Goal: Check status: Check status

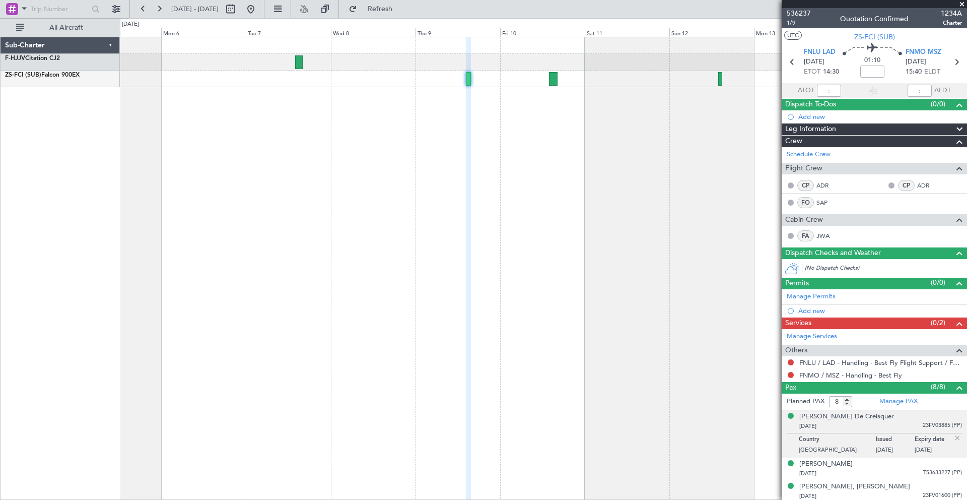
scroll to position [90, 0]
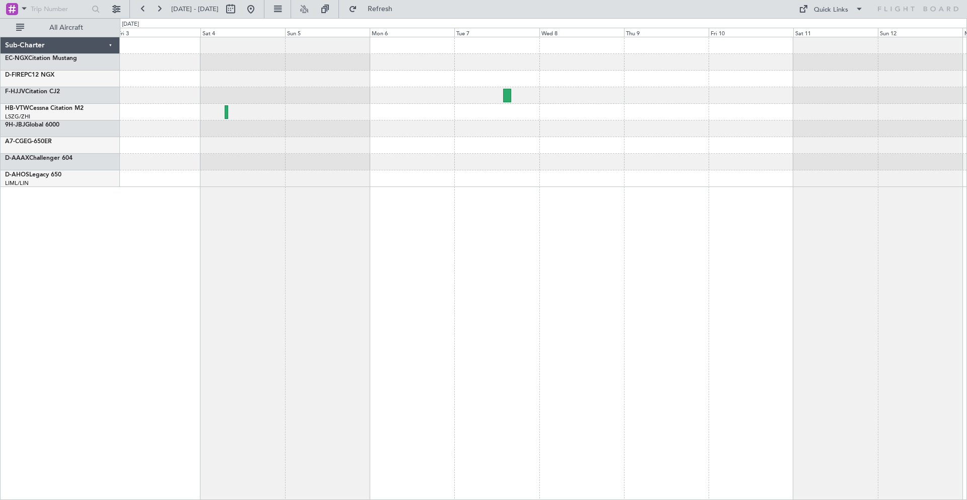
click at [229, 121] on div at bounding box center [543, 112] width 847 height 150
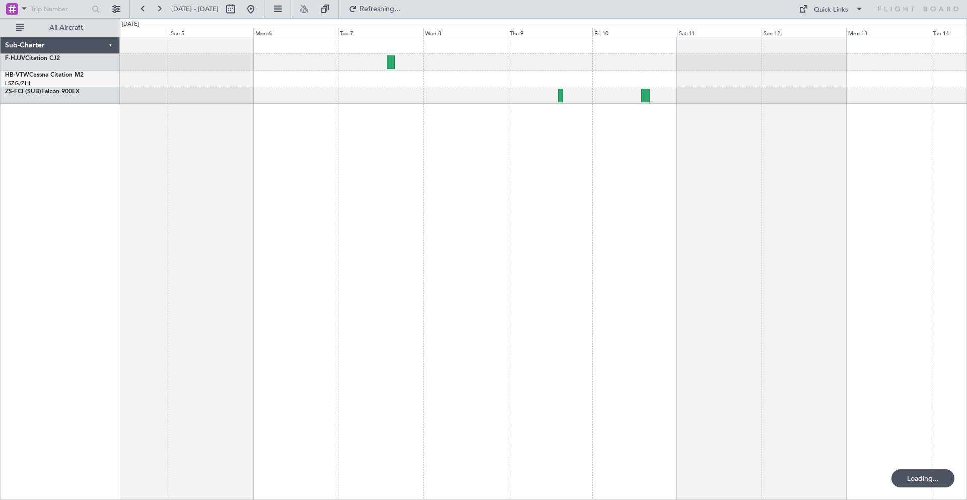
click at [299, 113] on div at bounding box center [543, 268] width 847 height 463
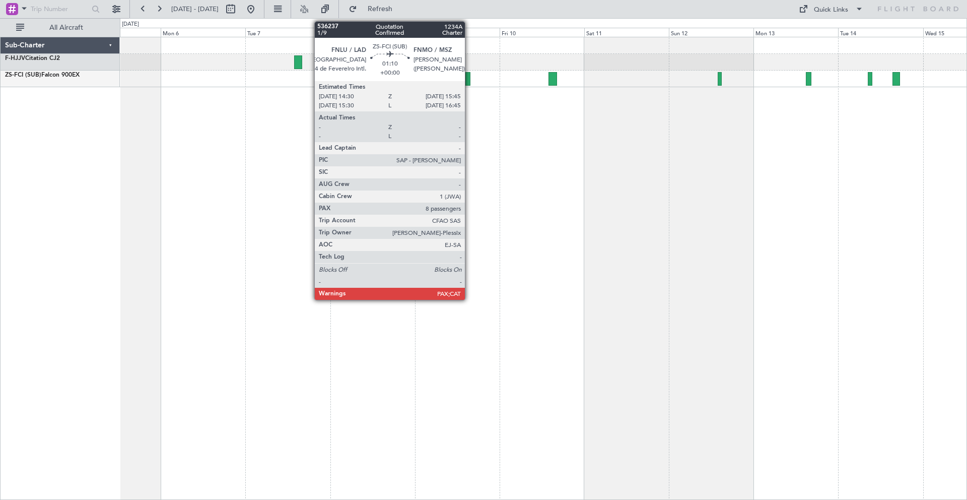
click at [470, 83] on div at bounding box center [468, 79] width 5 height 14
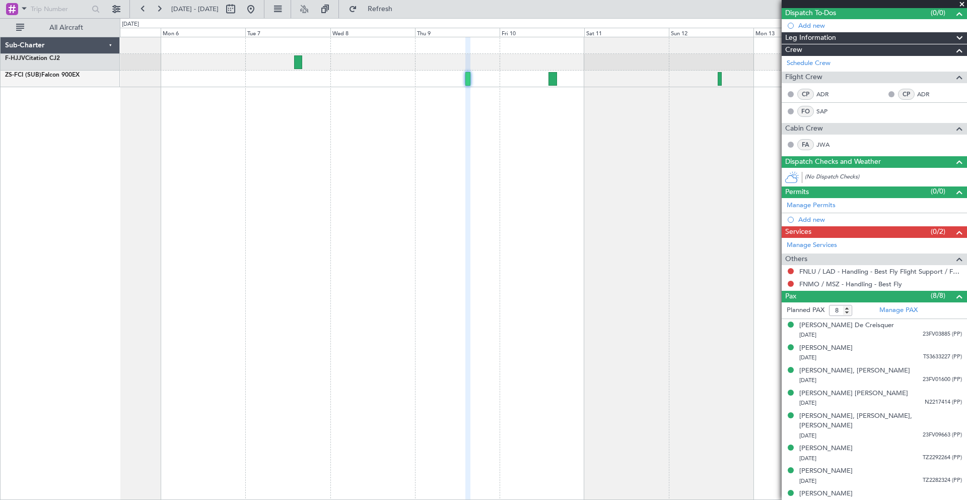
scroll to position [92, 0]
click at [664, 341] on div at bounding box center [543, 268] width 847 height 463
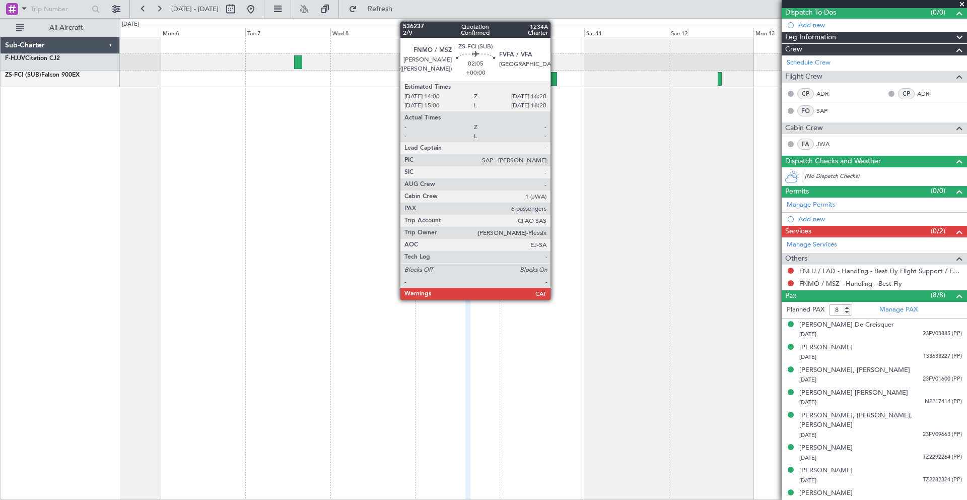
click at [555, 82] on div at bounding box center [553, 79] width 9 height 14
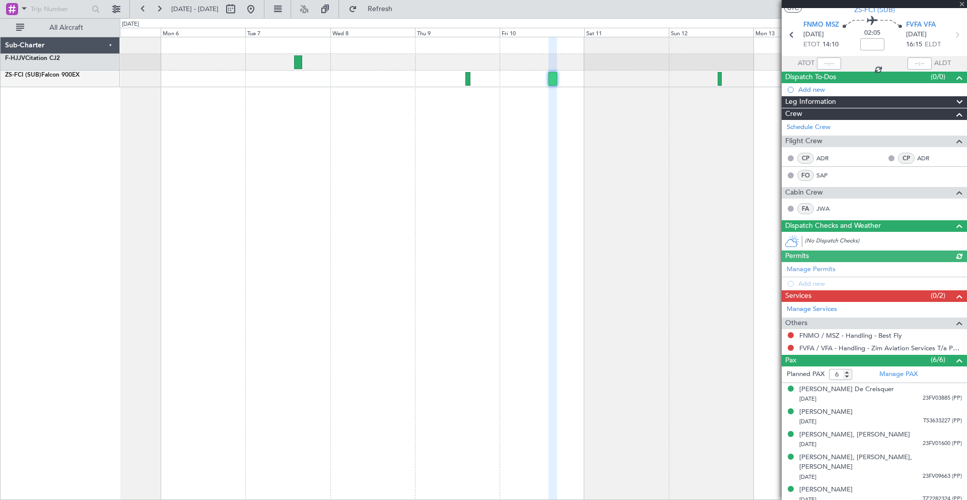
scroll to position [46, 0]
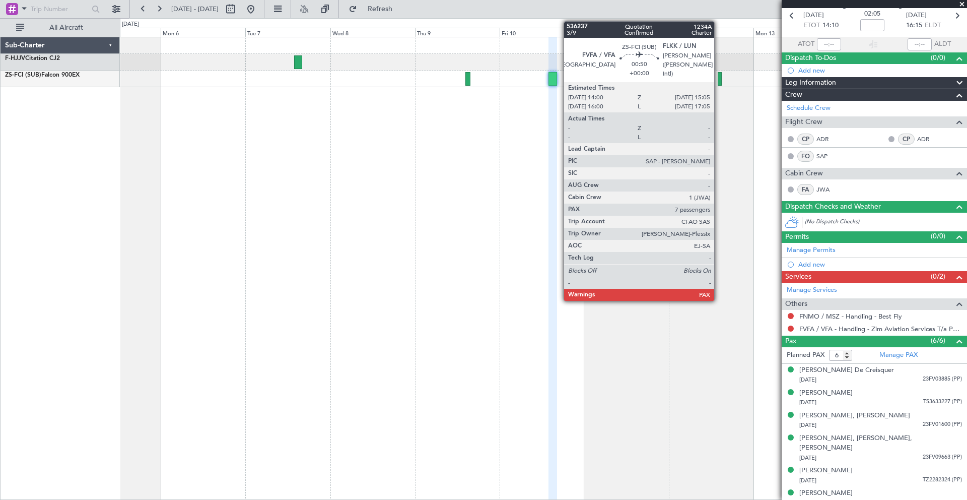
click at [719, 78] on div at bounding box center [720, 79] width 4 height 14
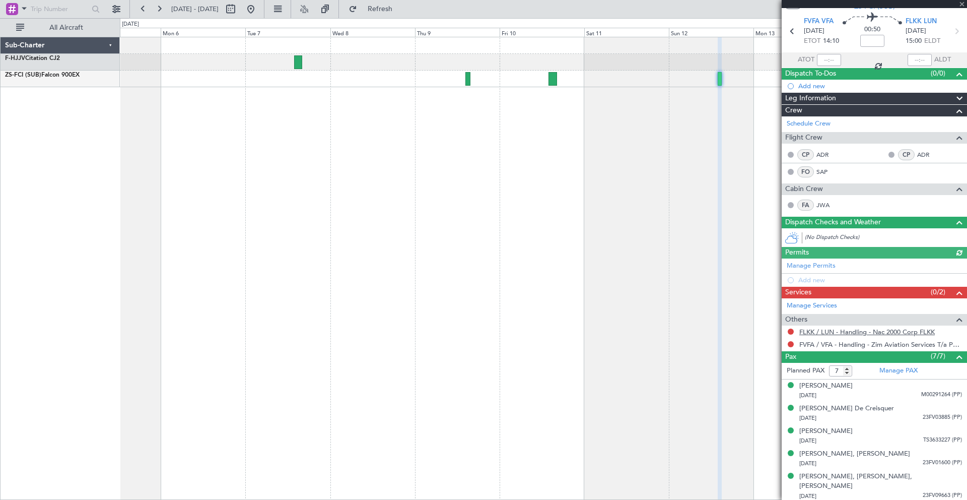
scroll to position [69, 0]
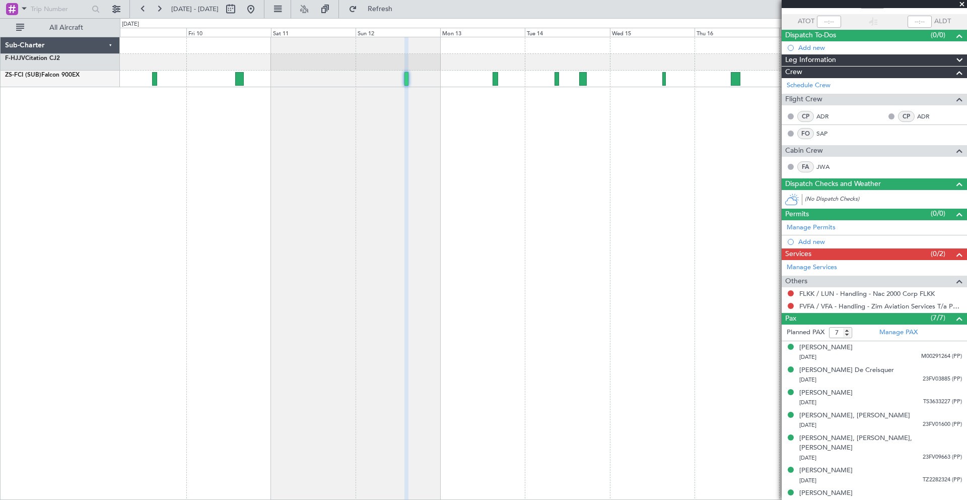
click at [327, 270] on div at bounding box center [543, 268] width 847 height 463
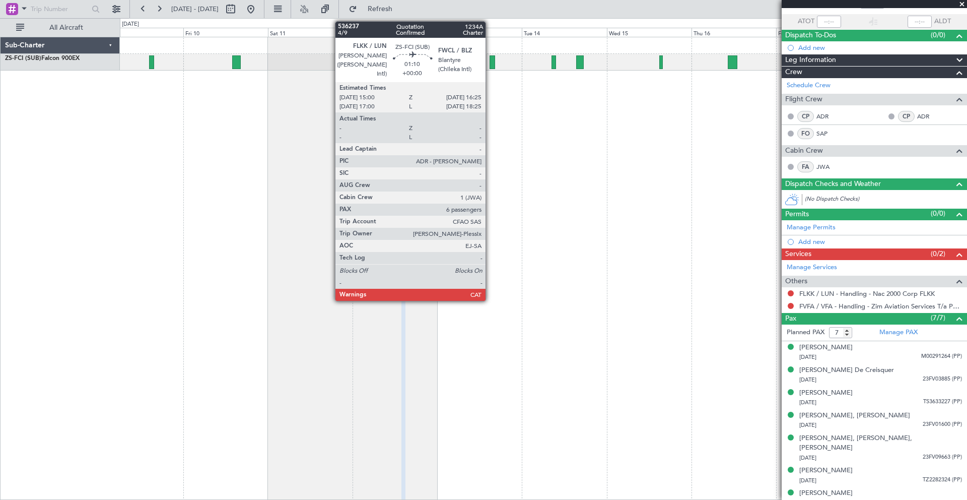
click at [490, 64] on div at bounding box center [492, 62] width 5 height 14
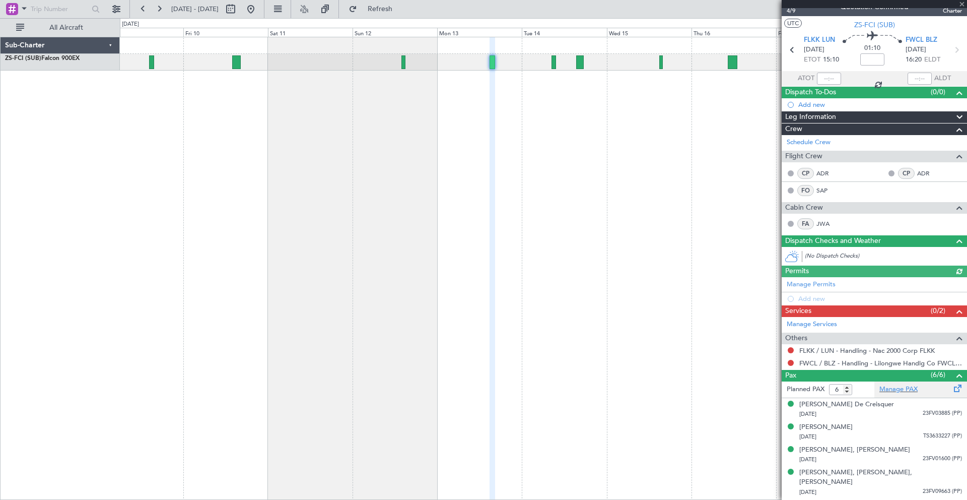
scroll to position [46, 0]
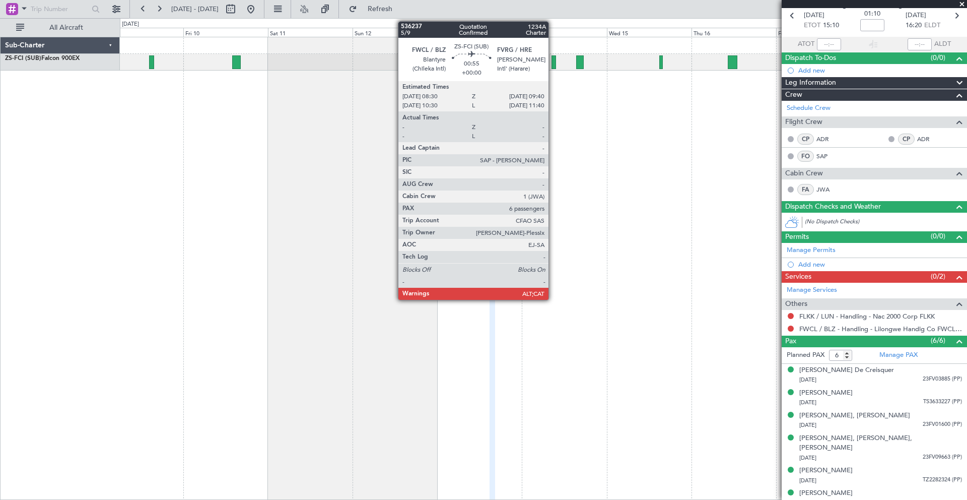
click at [553, 65] on div at bounding box center [554, 62] width 5 height 14
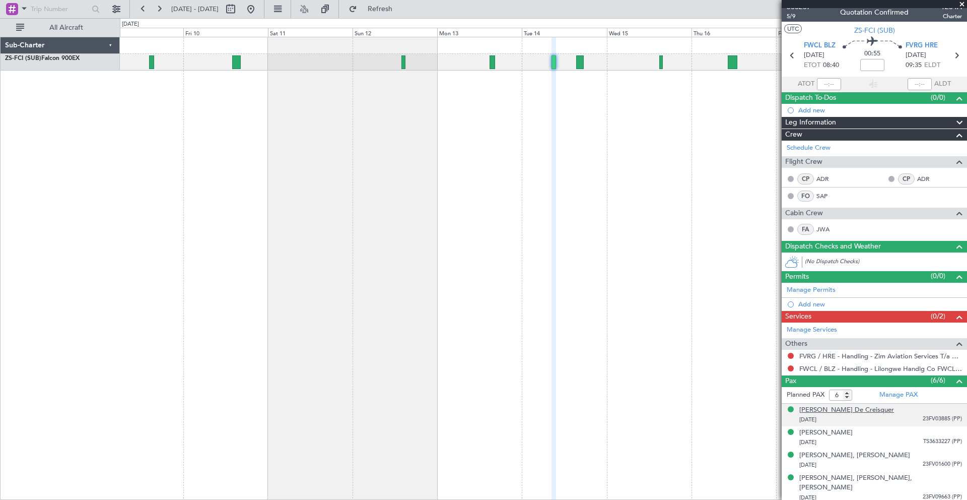
scroll to position [0, 0]
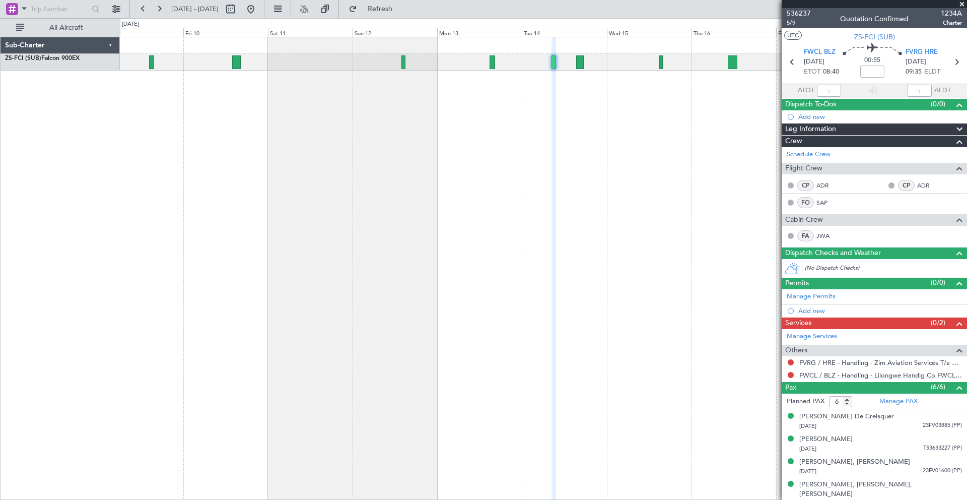
click at [963, 6] on span at bounding box center [962, 4] width 10 height 9
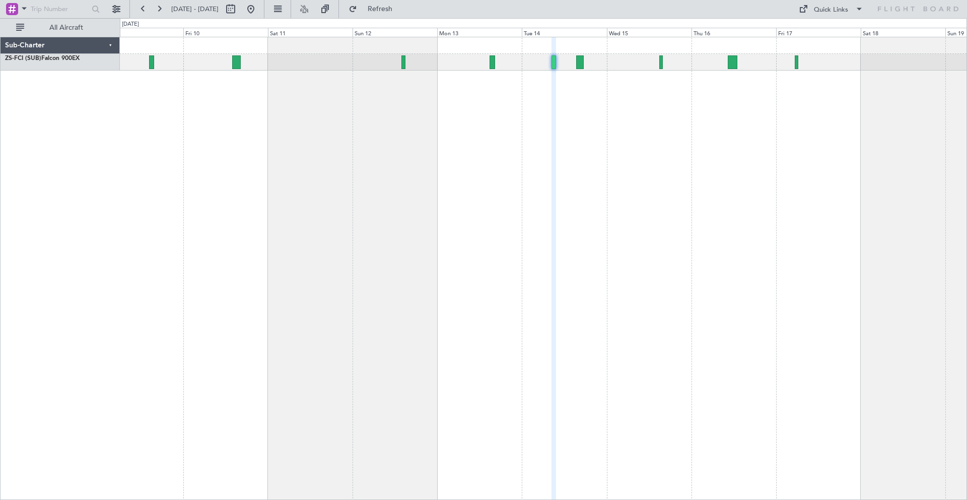
type input "0"
click at [827, 192] on div at bounding box center [543, 268] width 847 height 463
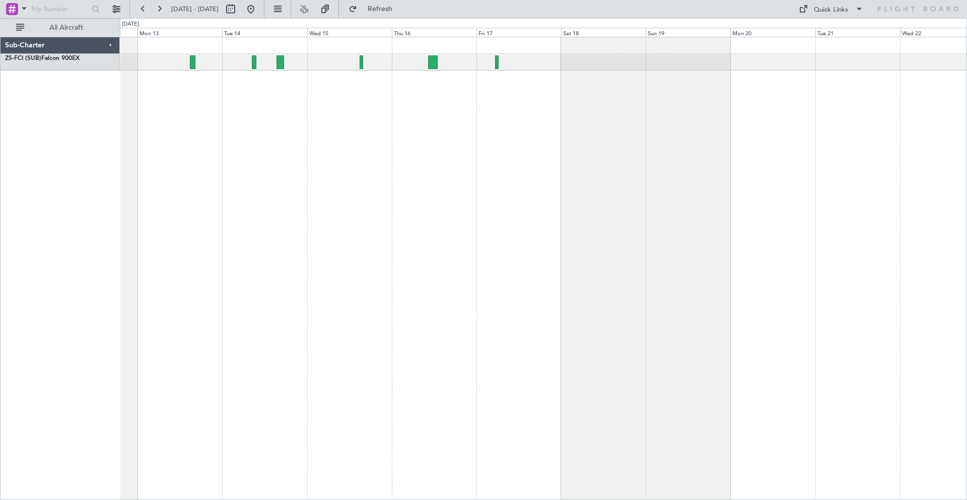
click at [462, 99] on div at bounding box center [543, 268] width 847 height 463
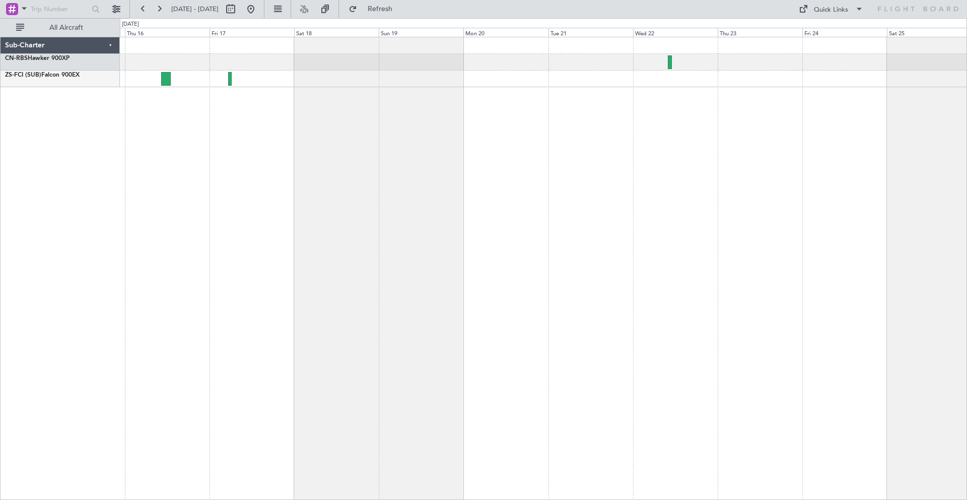
click at [538, 87] on div at bounding box center [543, 268] width 847 height 463
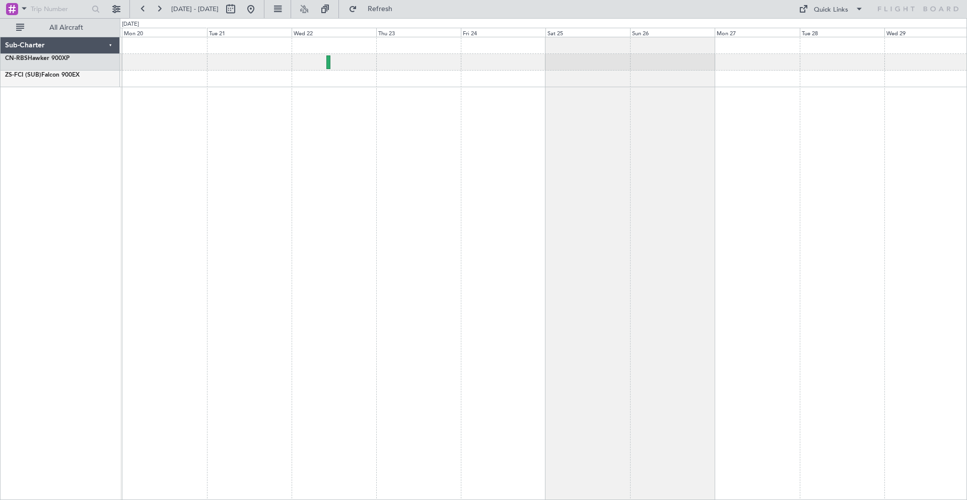
click at [537, 85] on div at bounding box center [543, 268] width 847 height 463
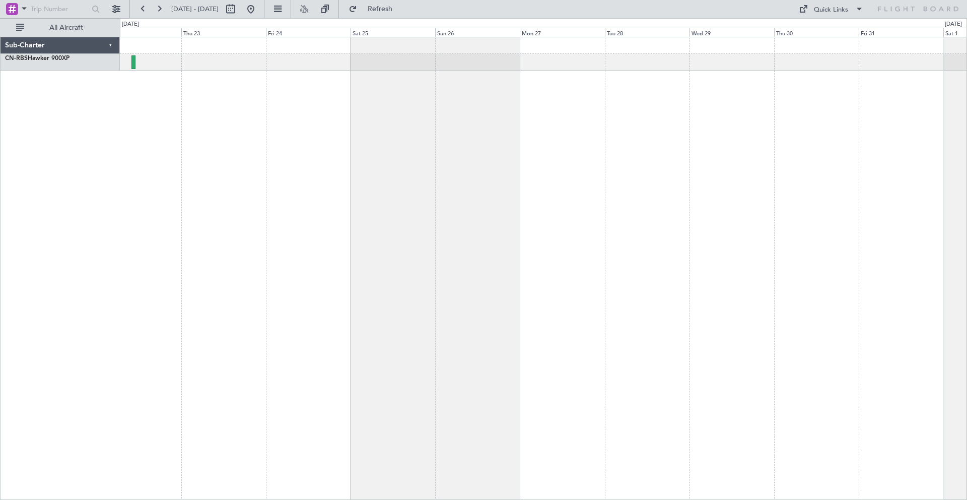
click at [598, 83] on div at bounding box center [543, 268] width 847 height 463
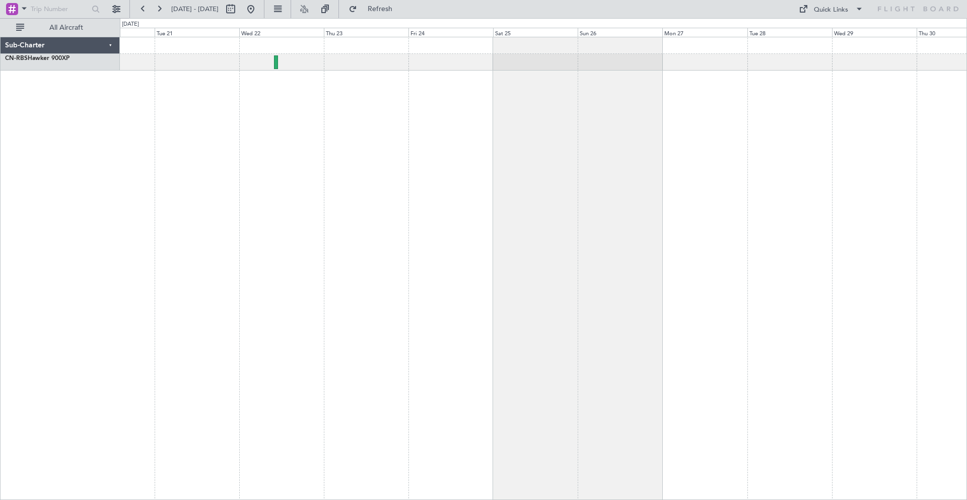
click at [834, 84] on div at bounding box center [543, 268] width 847 height 463
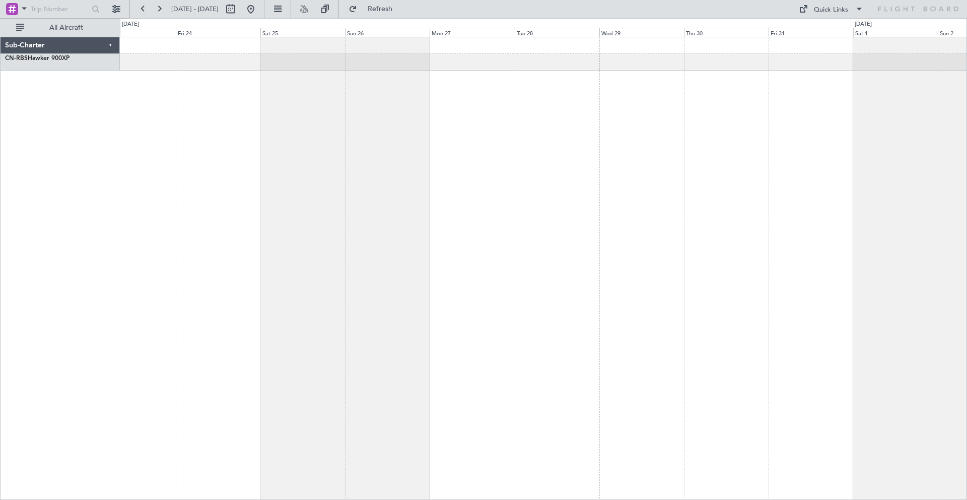
click at [232, 69] on div at bounding box center [543, 268] width 847 height 463
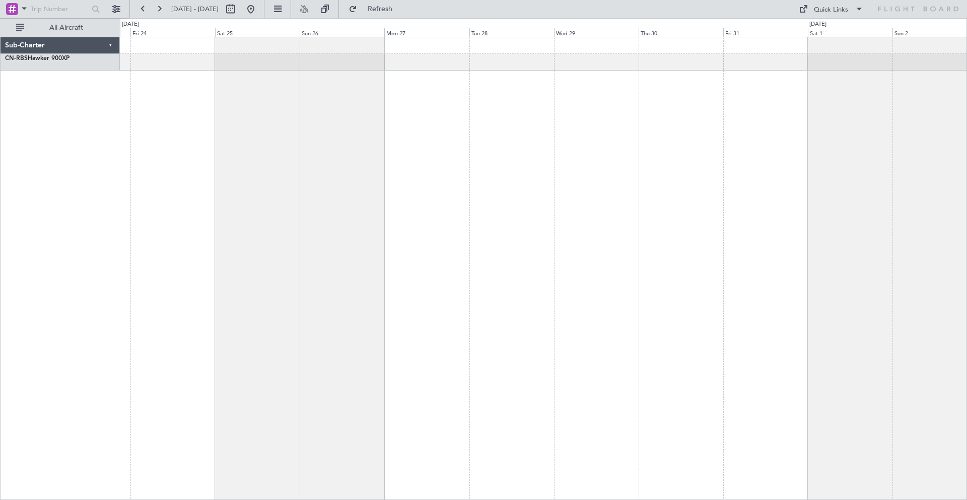
click at [343, 71] on div at bounding box center [543, 268] width 847 height 463
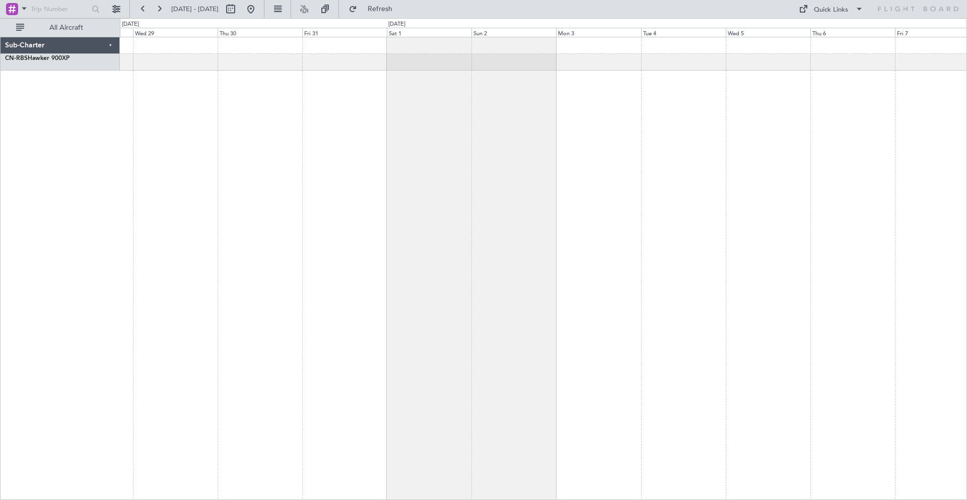
click at [358, 72] on div at bounding box center [543, 268] width 847 height 463
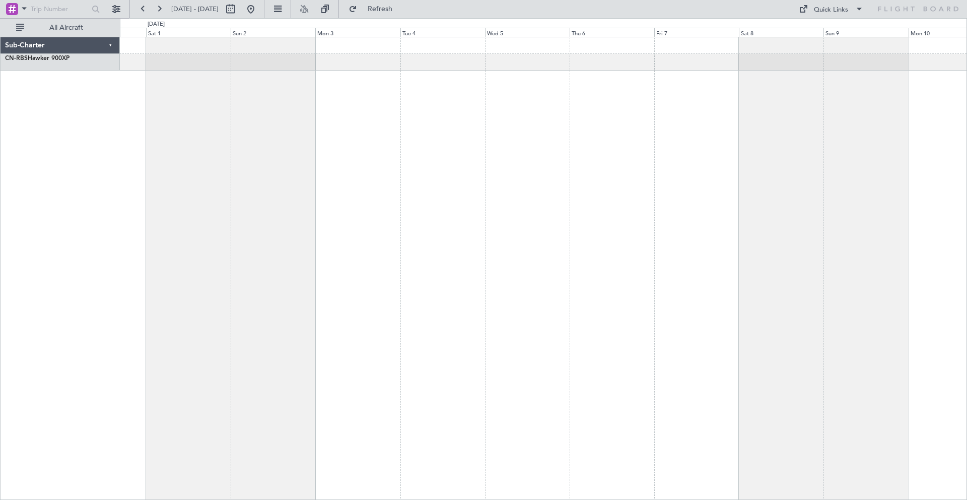
click at [307, 64] on div at bounding box center [543, 62] width 847 height 17
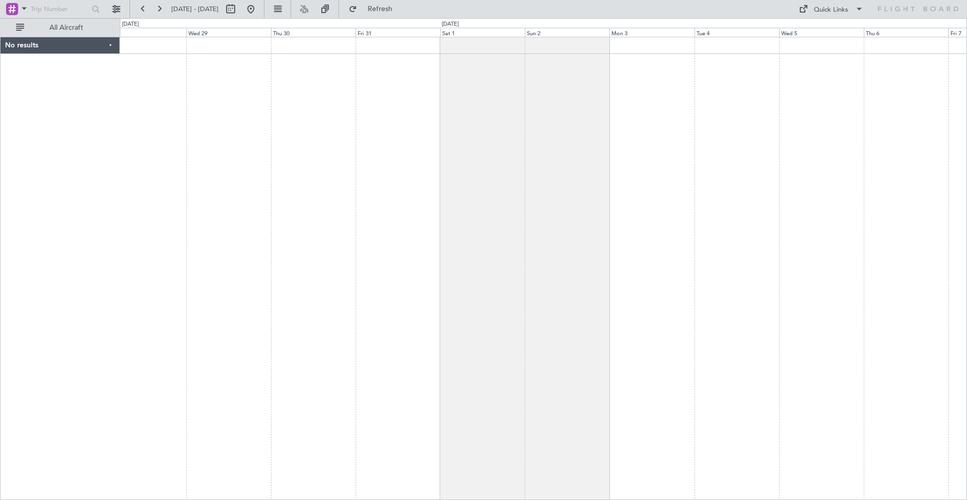
click at [634, 87] on div at bounding box center [543, 268] width 847 height 463
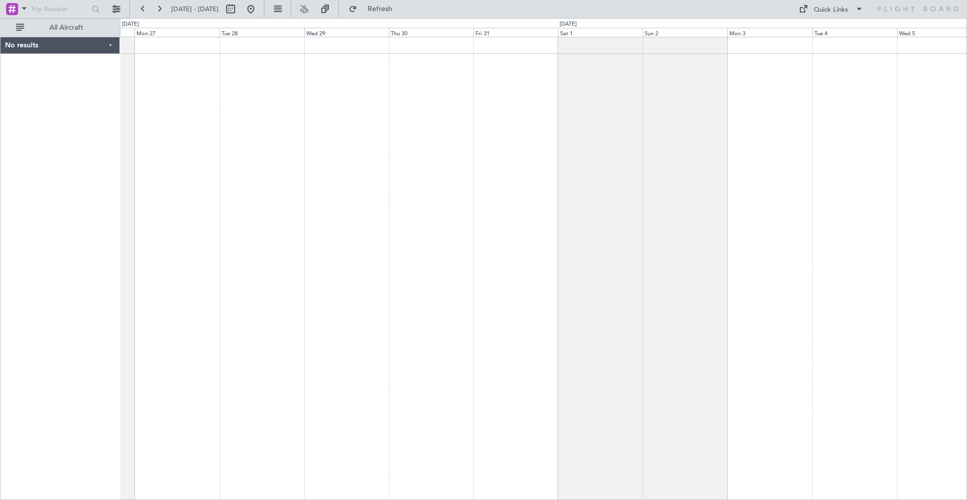
click at [550, 70] on div at bounding box center [543, 268] width 847 height 463
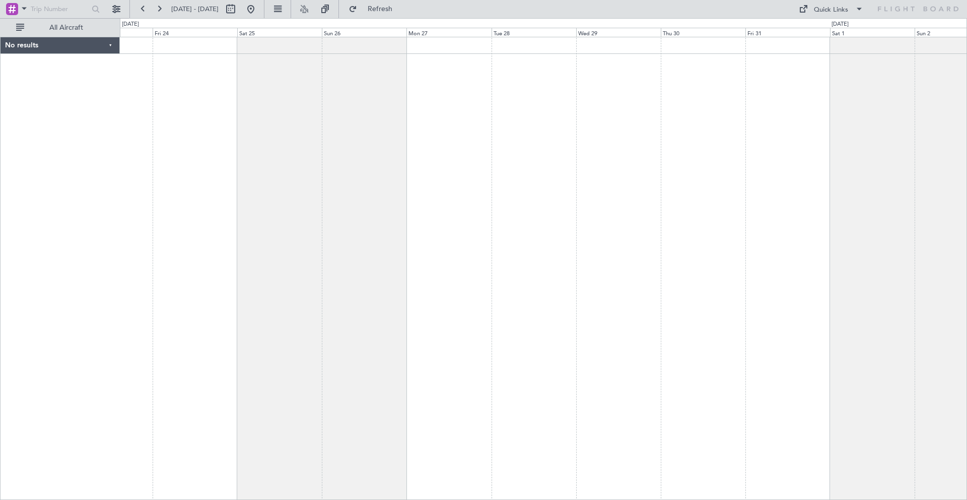
click at [482, 61] on div at bounding box center [543, 268] width 847 height 463
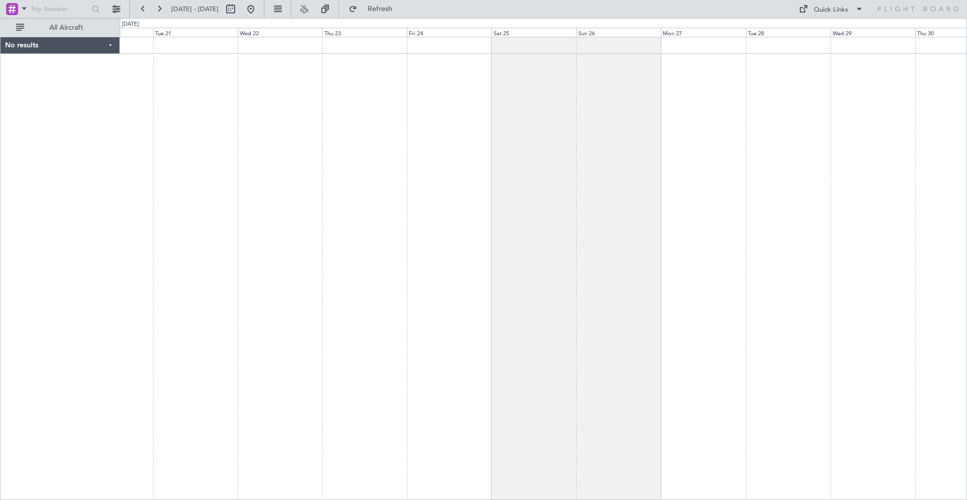
click at [424, 44] on div at bounding box center [543, 45] width 847 height 17
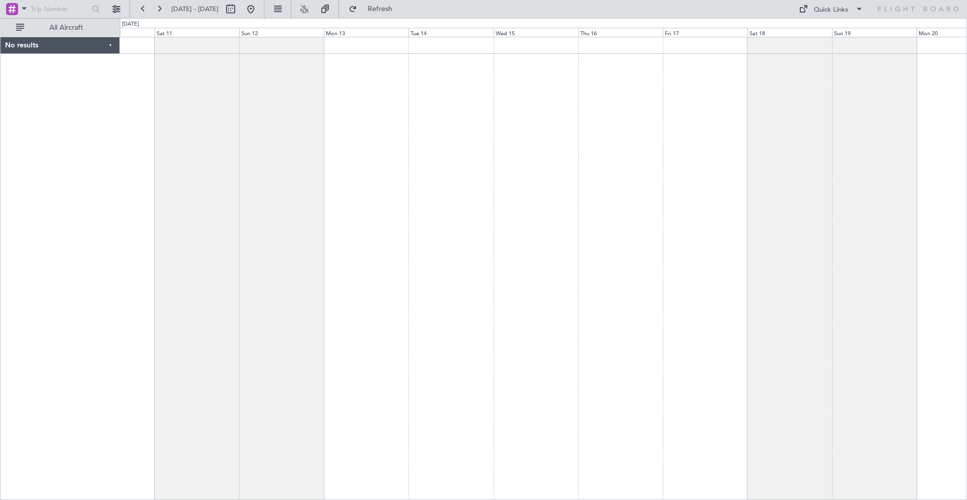
click at [563, 52] on div at bounding box center [543, 45] width 847 height 17
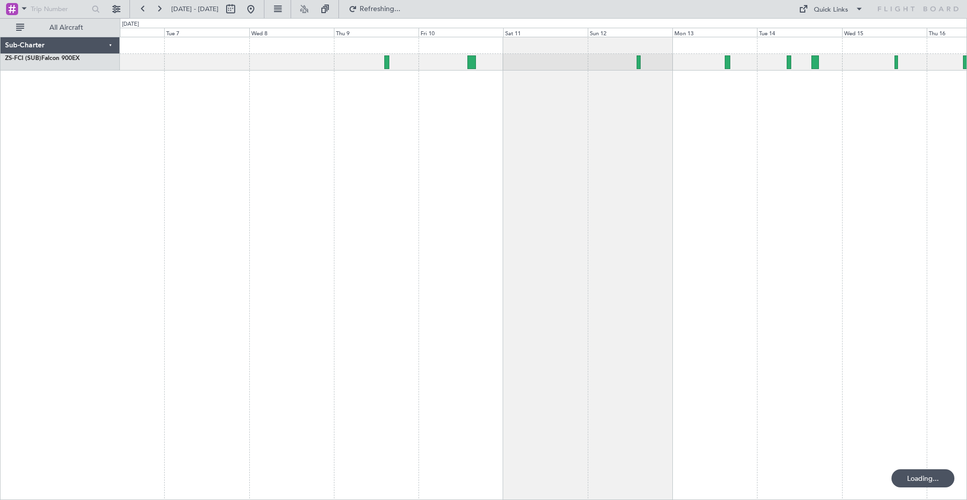
click at [516, 53] on div at bounding box center [543, 268] width 847 height 463
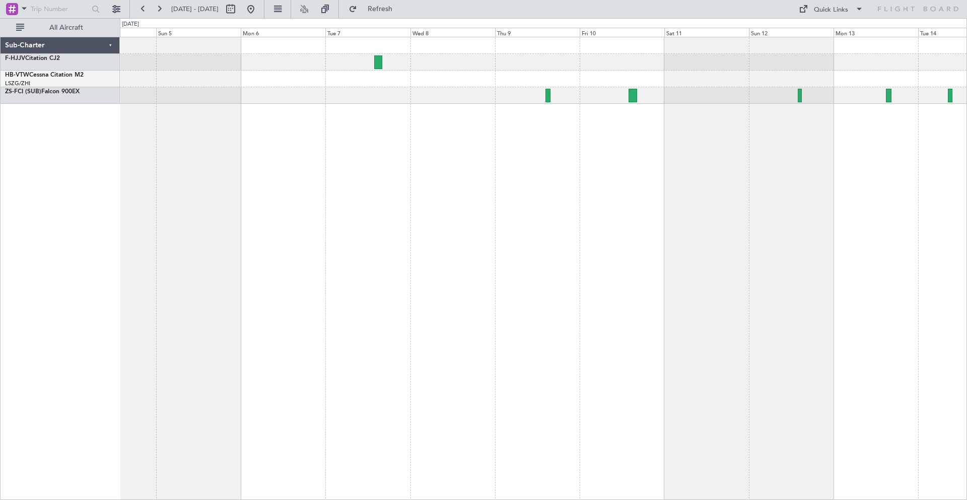
click at [516, 83] on div at bounding box center [543, 79] width 847 height 17
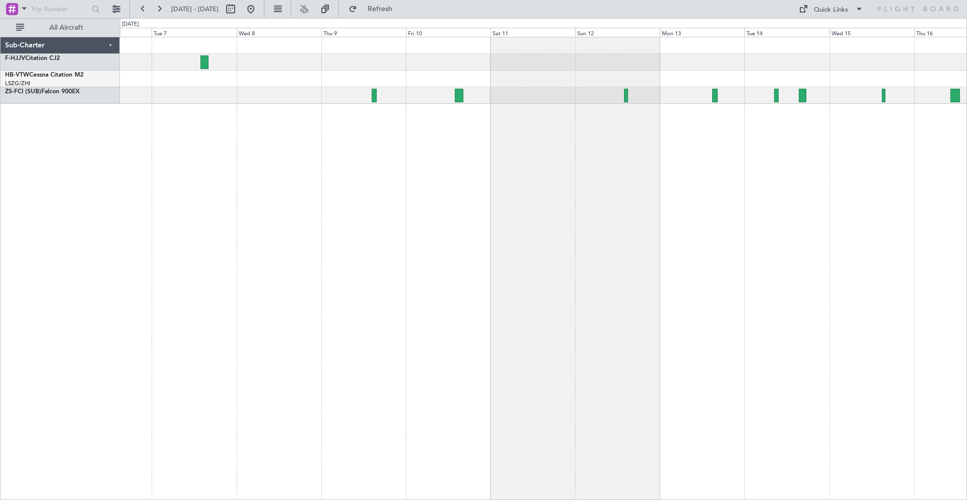
click at [503, 82] on div at bounding box center [543, 79] width 847 height 17
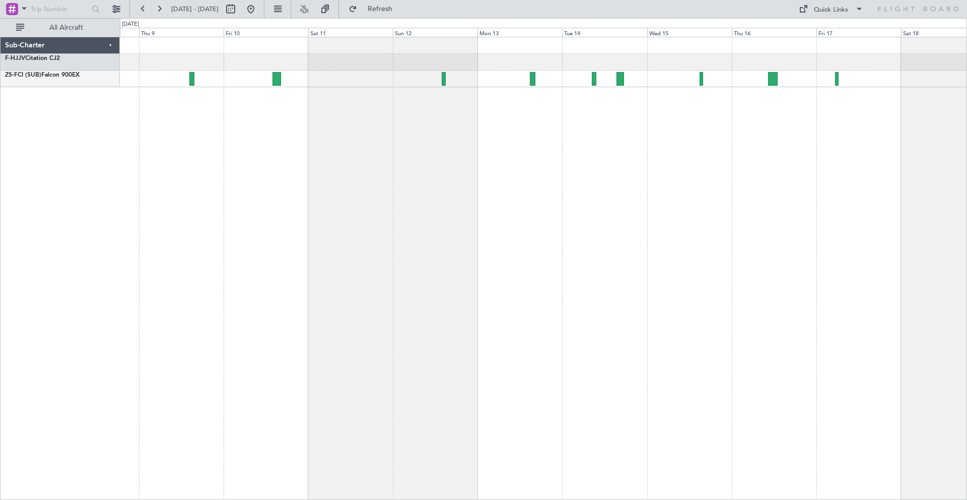
click at [364, 86] on div at bounding box center [543, 79] width 847 height 17
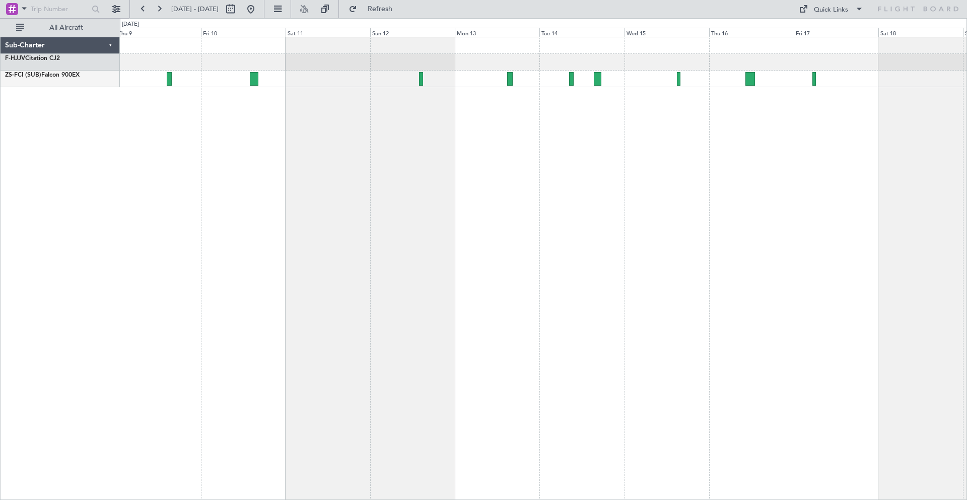
click at [579, 84] on div at bounding box center [543, 79] width 847 height 17
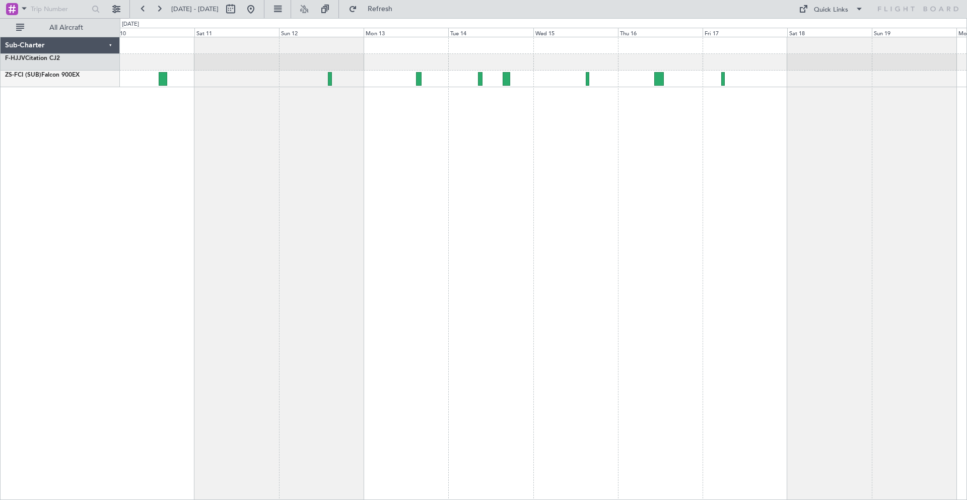
click at [618, 78] on div at bounding box center [543, 79] width 847 height 17
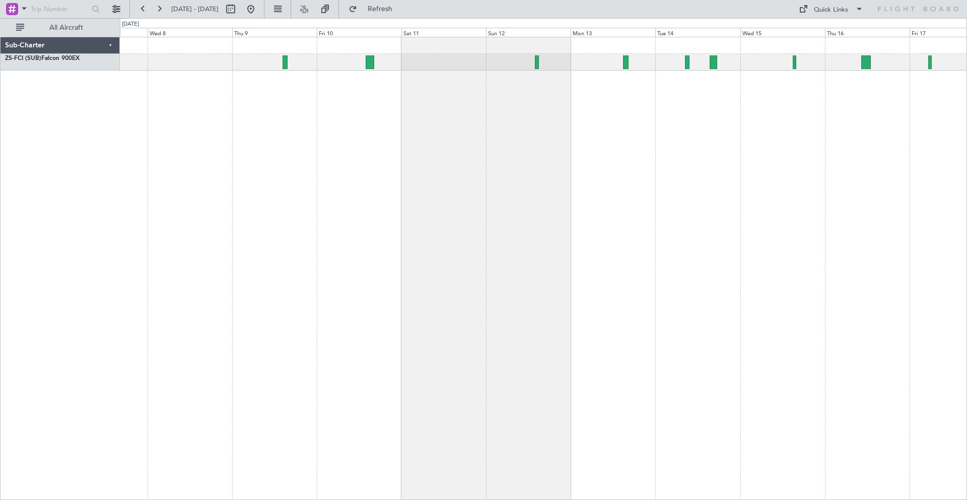
click at [541, 115] on div at bounding box center [543, 268] width 847 height 463
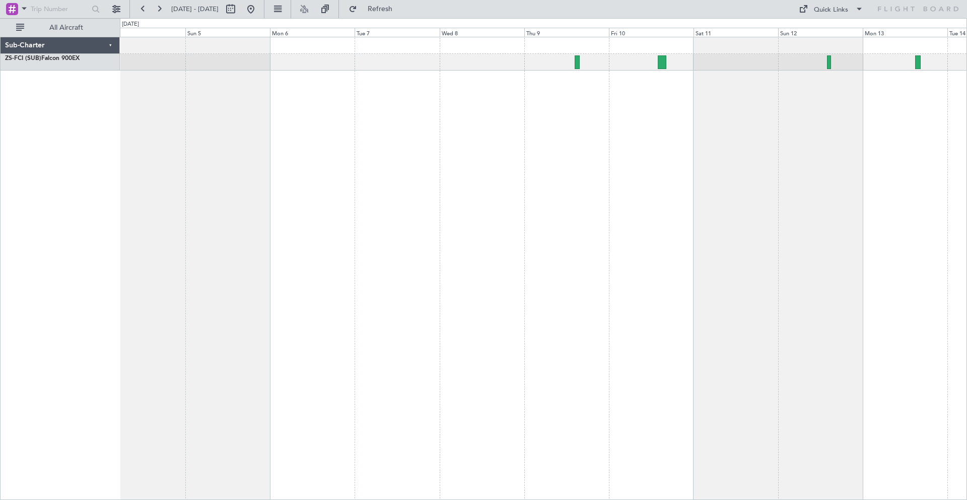
click at [517, 122] on div at bounding box center [543, 268] width 847 height 463
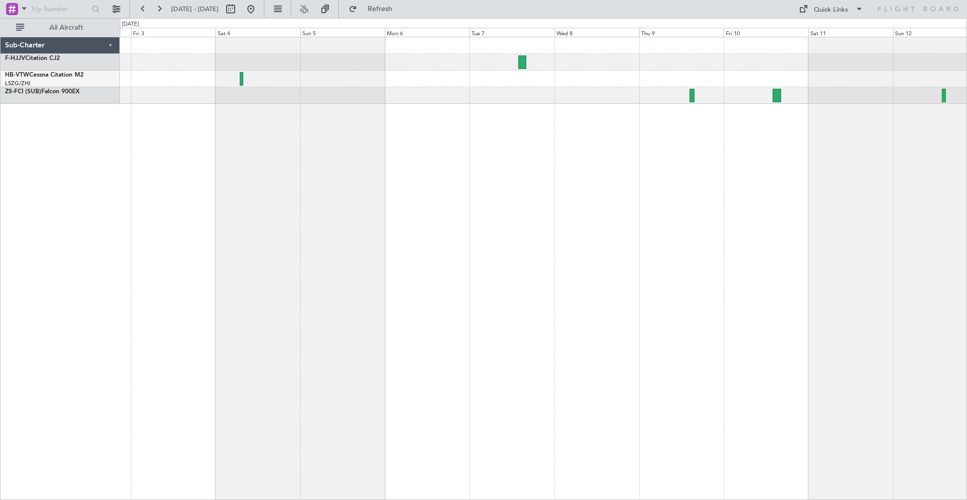
click at [422, 112] on div at bounding box center [543, 268] width 847 height 463
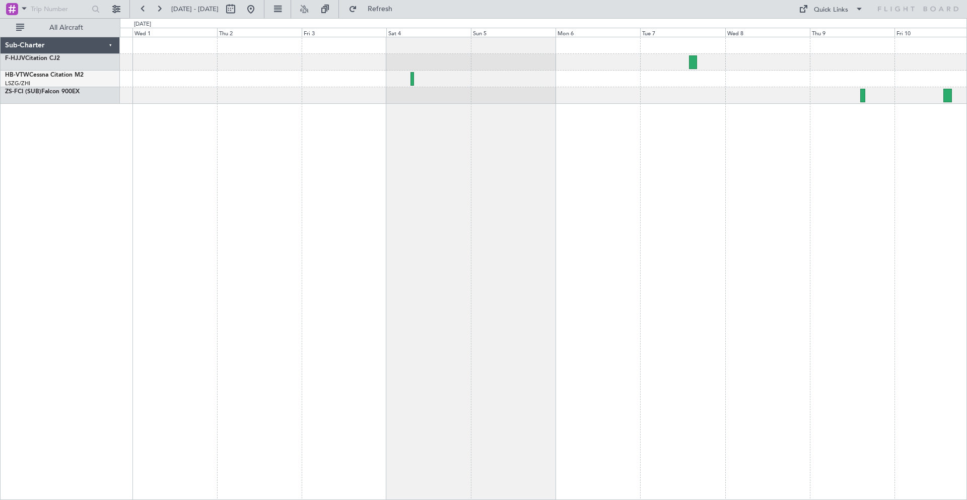
click at [521, 115] on div at bounding box center [543, 268] width 847 height 463
